Goal: Task Accomplishment & Management: Complete application form

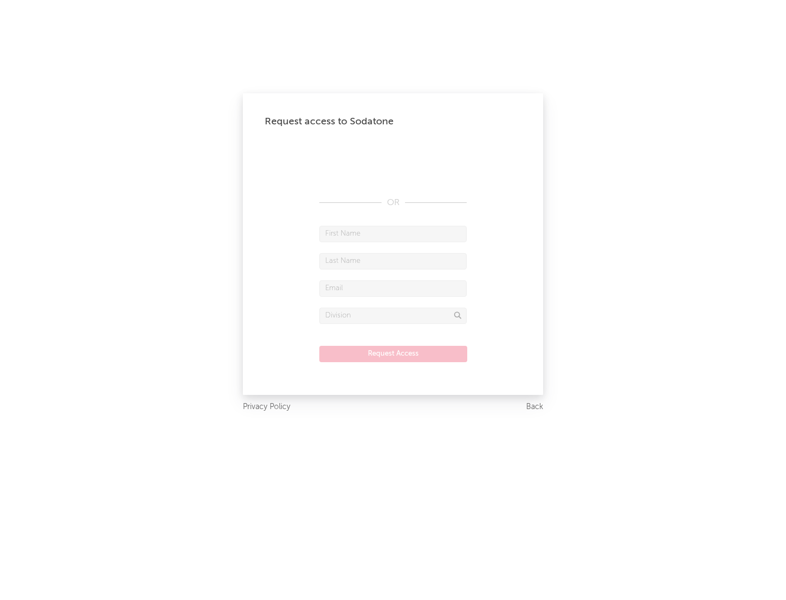
click at [393, 234] on input "text" at bounding box center [392, 234] width 147 height 16
type input "[PERSON_NAME]"
click at [393, 261] on input "text" at bounding box center [392, 261] width 147 height 16
type input "[PERSON_NAME]"
click at [393, 288] on input "text" at bounding box center [392, 288] width 147 height 16
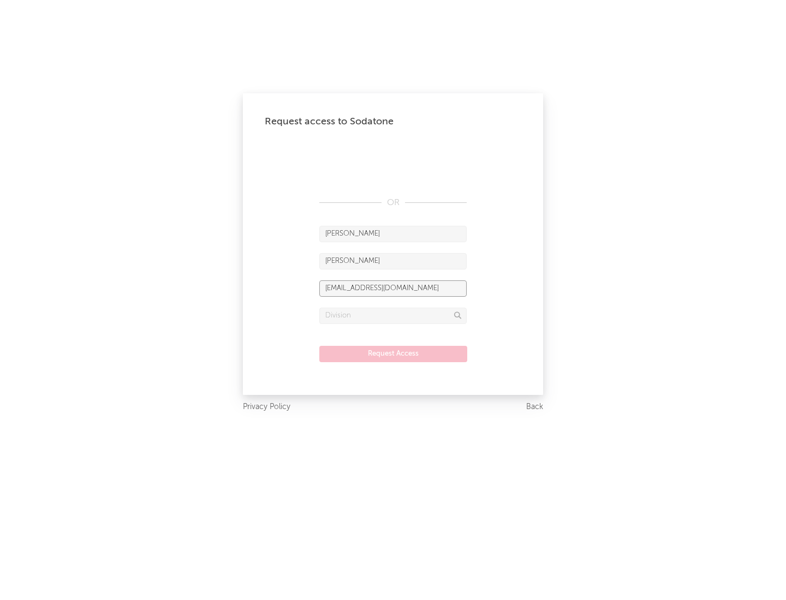
type input "[EMAIL_ADDRESS][DOMAIN_NAME]"
click at [393, 315] on input "text" at bounding box center [392, 316] width 147 height 16
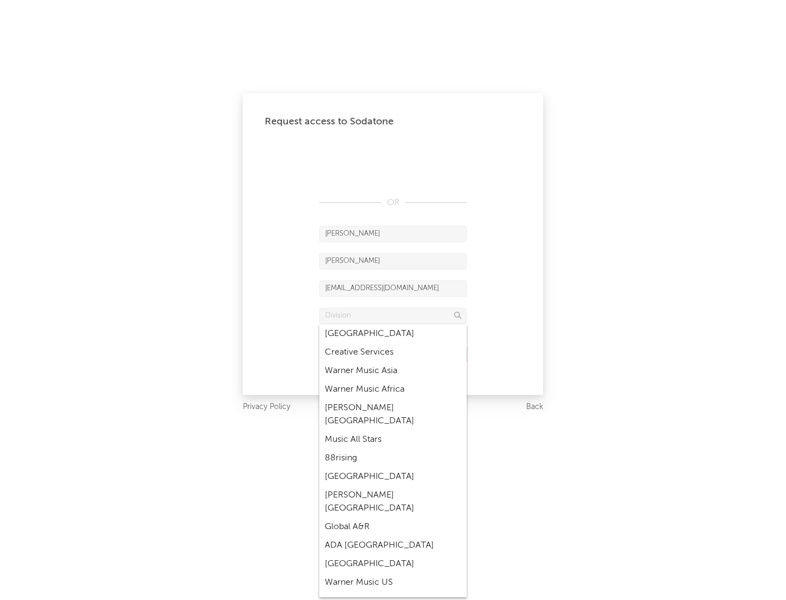
click at [393, 431] on div "Music All Stars" at bounding box center [392, 440] width 147 height 19
type input "Music All Stars"
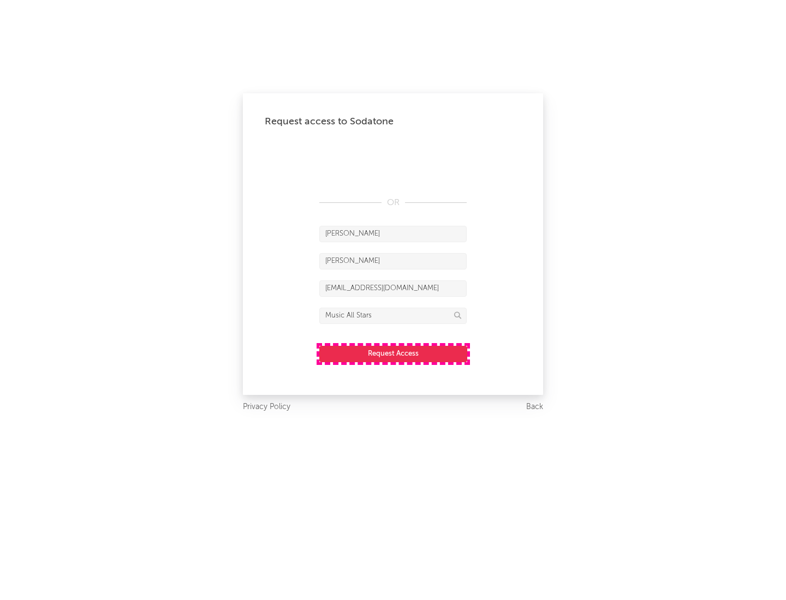
click at [393, 354] on button "Request Access" at bounding box center [393, 354] width 148 height 16
